Goal: Information Seeking & Learning: Learn about a topic

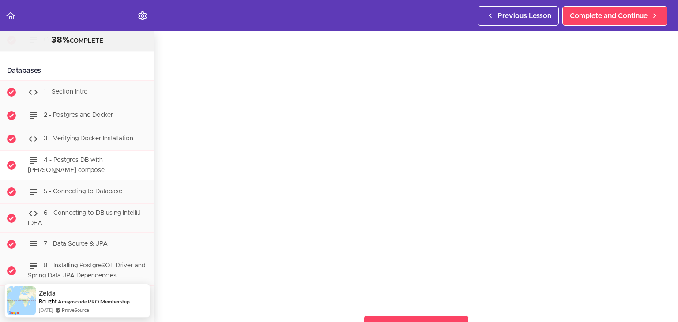
scroll to position [1932, 0]
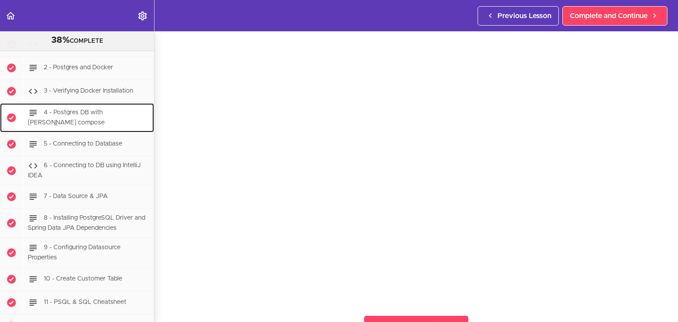
click at [78, 123] on div "4 - Postgres DB with [PERSON_NAME] compose" at bounding box center [88, 117] width 131 height 29
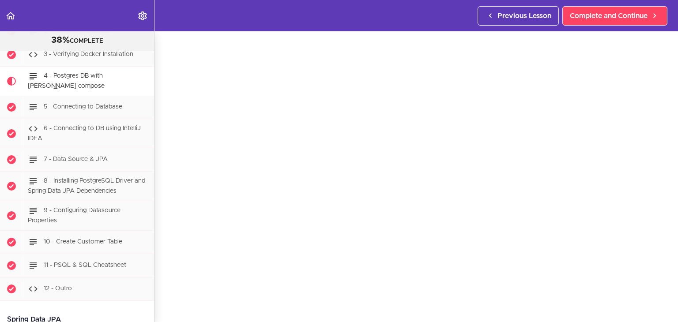
scroll to position [35, 0]
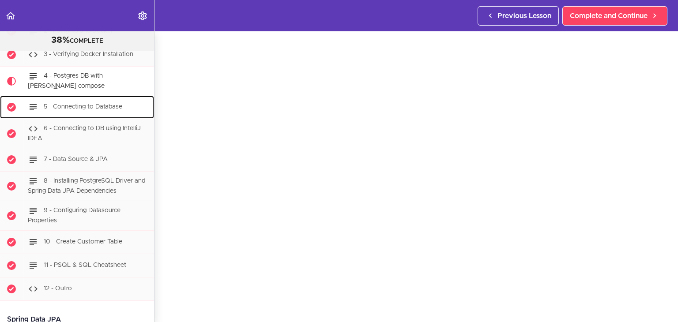
click at [118, 108] on div "5 - Connecting to Database" at bounding box center [88, 106] width 131 height 19
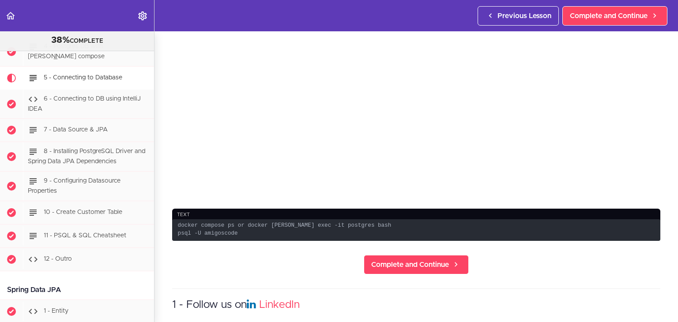
scroll to position [221, 0]
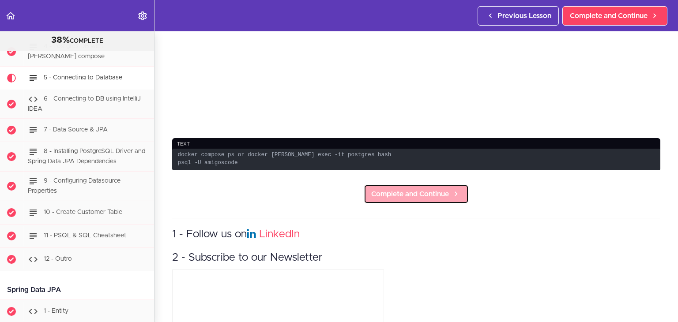
click at [422, 199] on span "Complete and Continue" at bounding box center [410, 194] width 78 height 11
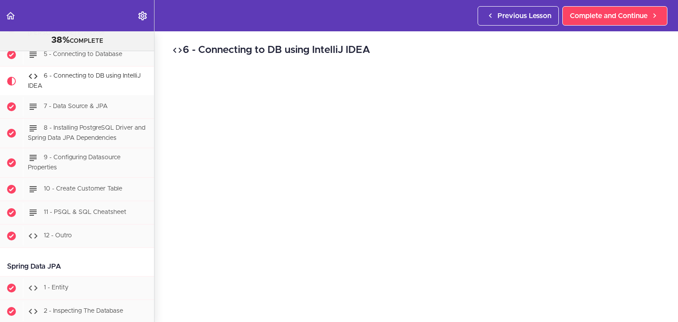
scroll to position [176, 0]
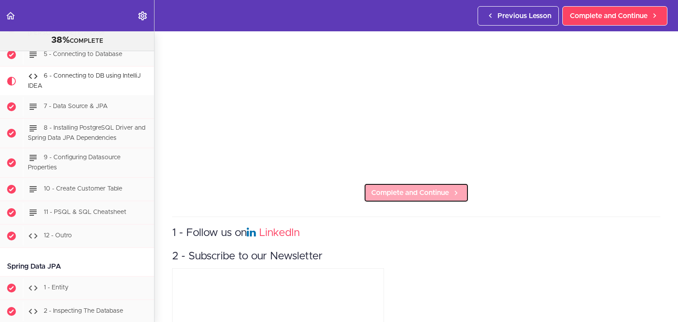
click at [421, 195] on link "Complete and Continue" at bounding box center [415, 192] width 105 height 19
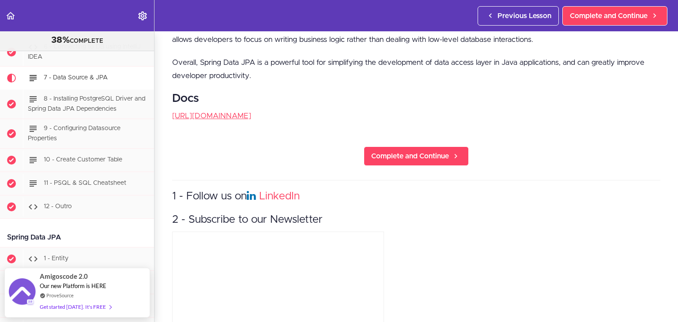
scroll to position [762, 0]
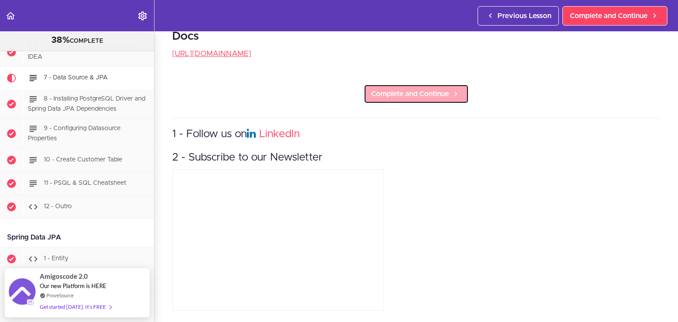
click at [422, 93] on link "Complete and Continue" at bounding box center [415, 93] width 105 height 19
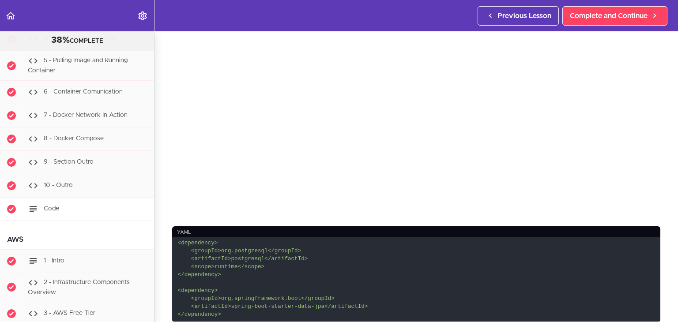
scroll to position [6397, 0]
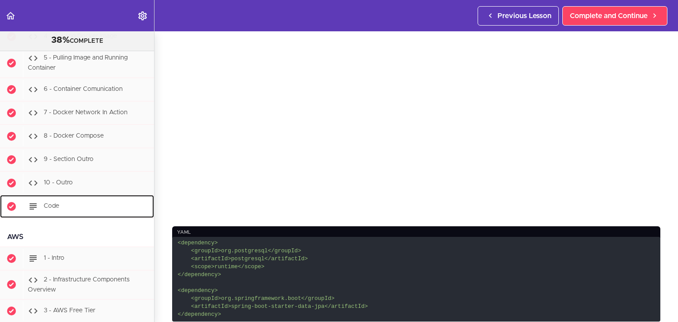
click at [64, 197] on div "Code" at bounding box center [88, 206] width 131 height 19
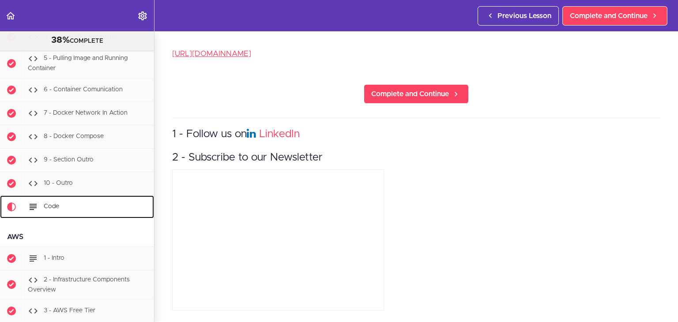
scroll to position [6512, 0]
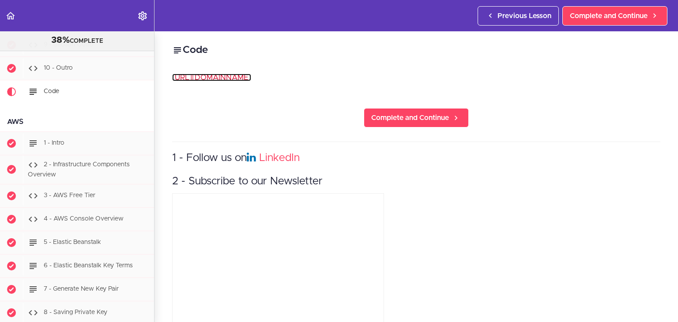
click at [251, 78] on link "[URL][DOMAIN_NAME]" at bounding box center [211, 77] width 79 height 7
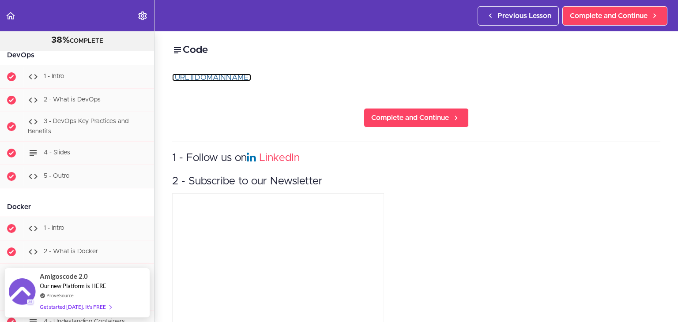
scroll to position [5674, 0]
